Goal: Task Accomplishment & Management: Manage account settings

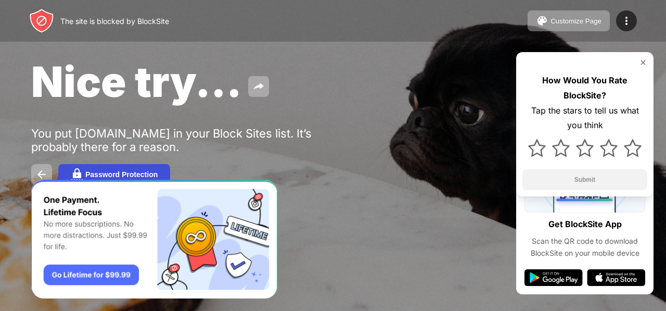
click at [115, 172] on div "Password Protection" at bounding box center [121, 174] width 72 height 8
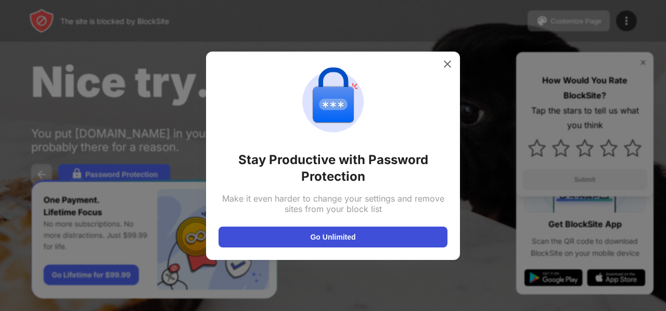
click at [381, 235] on button "Go Unlimited" at bounding box center [333, 236] width 229 height 21
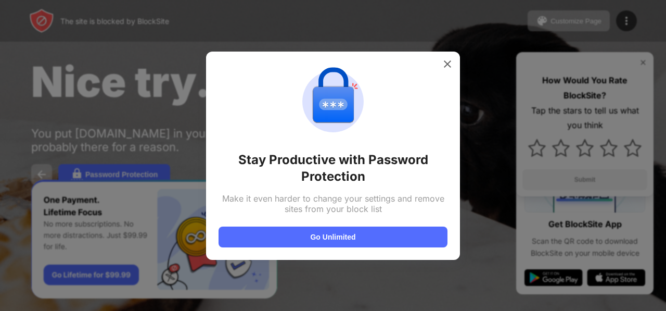
click at [437, 55] on div "Stay Productive with Password Protection Make it even harder to change your set…" at bounding box center [333, 156] width 254 height 208
click at [453, 65] on div at bounding box center [447, 64] width 17 height 17
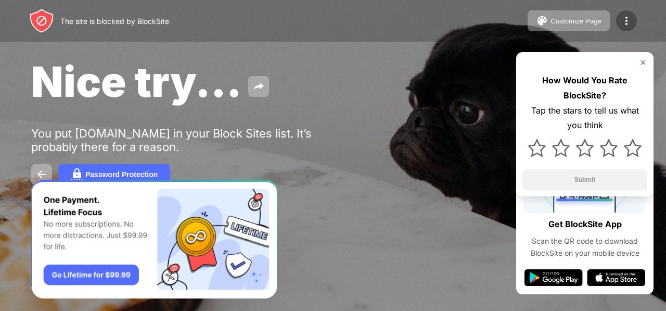
click at [625, 23] on img at bounding box center [627, 21] width 12 height 12
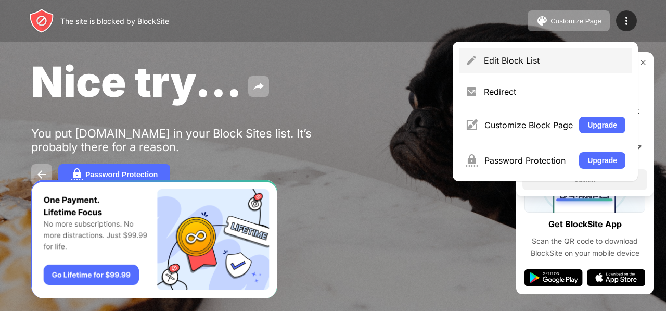
drag, startPoint x: 516, startPoint y: 46, endPoint x: 524, endPoint y: 70, distance: 24.5
click at [524, 70] on div "Edit Block List Redirect Customize Block Page Upgrade Password Protection Upgra…" at bounding box center [545, 112] width 185 height 140
click at [524, 70] on div "Edit Block List" at bounding box center [545, 60] width 173 height 25
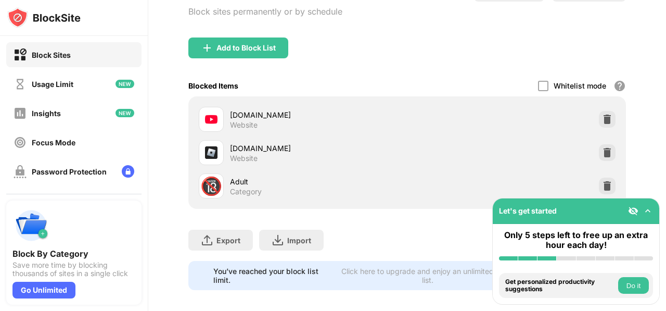
scroll to position [98, 0]
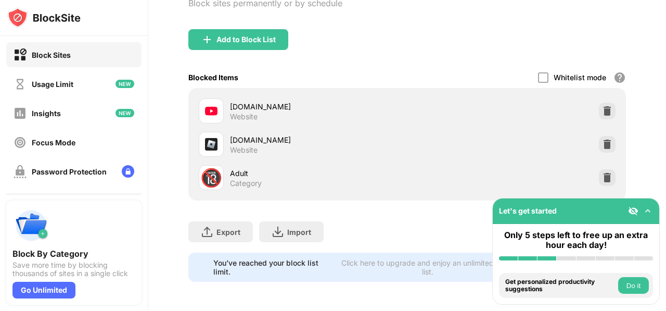
click at [594, 96] on div "youtube.com Website" at bounding box center [407, 110] width 425 height 33
click at [604, 106] on img at bounding box center [607, 111] width 10 height 10
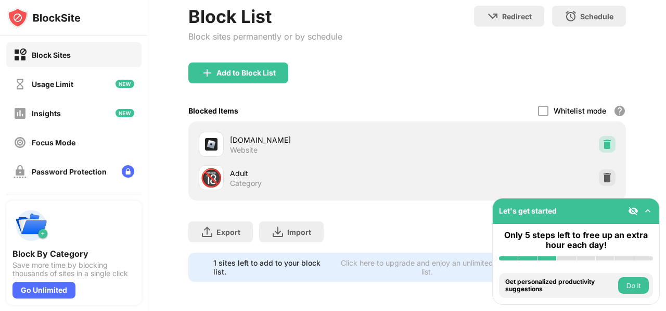
click at [602, 139] on img at bounding box center [607, 144] width 10 height 10
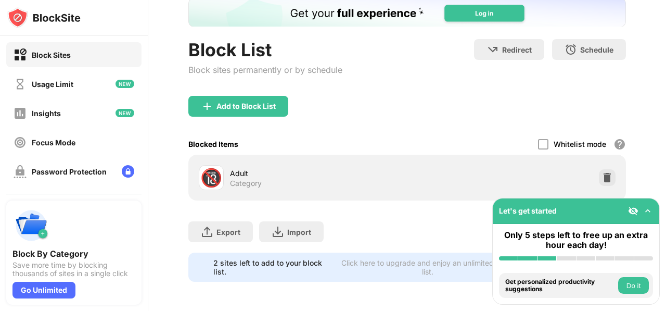
scroll to position [0, 0]
